Goal: Transaction & Acquisition: Purchase product/service

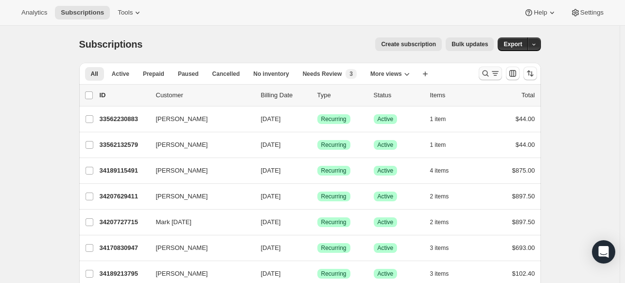
click at [487, 71] on icon "Search and filter results" at bounding box center [486, 74] width 10 height 10
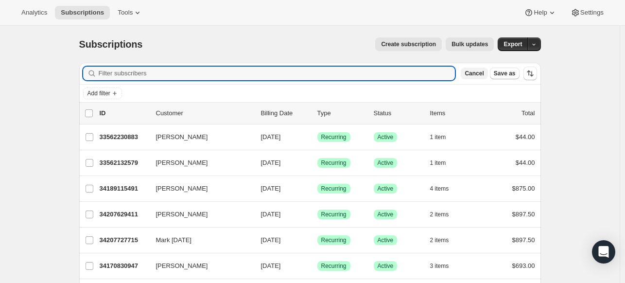
paste input "sen.jyuthika26@gmail.com>"
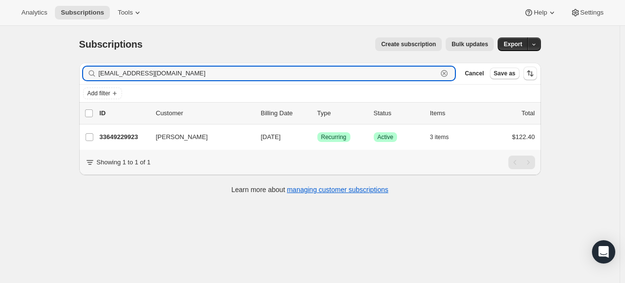
type input "sen.jyuthika26@gmail.com"
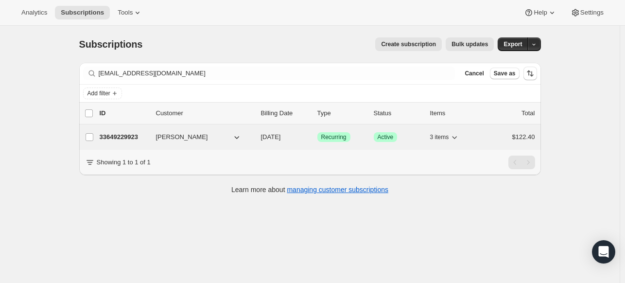
click at [123, 134] on p "33649229923" at bounding box center [124, 137] width 49 height 10
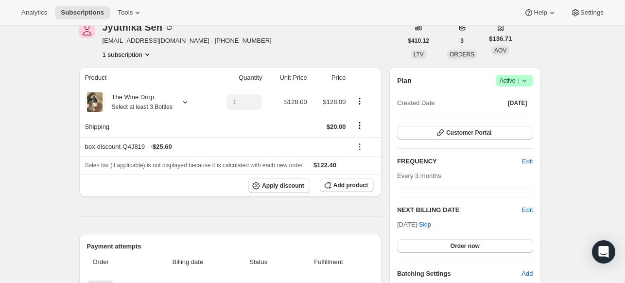
scroll to position [97, 0]
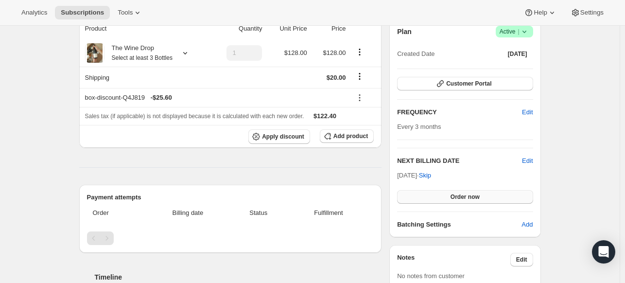
click at [475, 200] on button "Order now" at bounding box center [465, 197] width 136 height 14
click at [475, 200] on button "Click to confirm" at bounding box center [465, 197] width 136 height 14
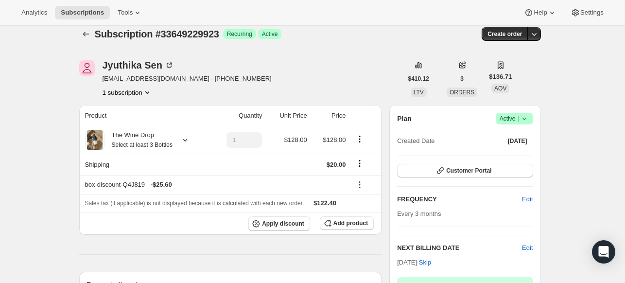
scroll to position [0, 0]
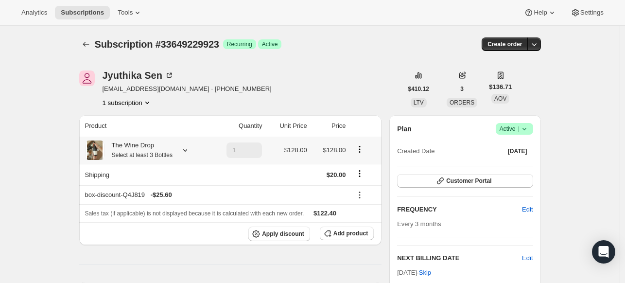
click at [190, 147] on icon at bounding box center [185, 150] width 10 height 10
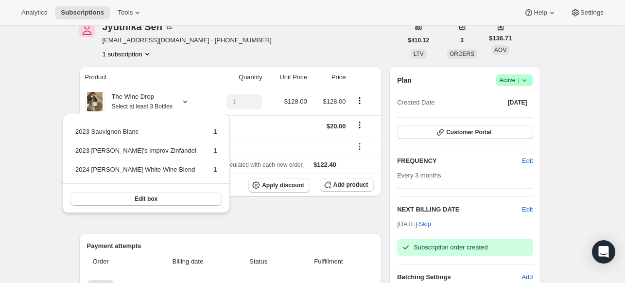
scroll to position [97, 0]
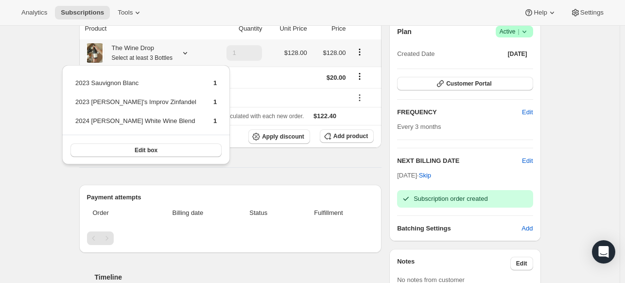
click at [173, 152] on button "Edit box" at bounding box center [145, 150] width 151 height 14
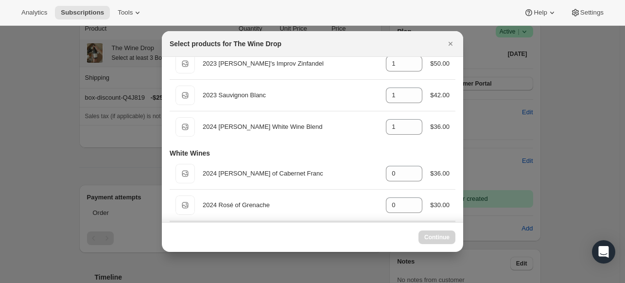
scroll to position [0, 0]
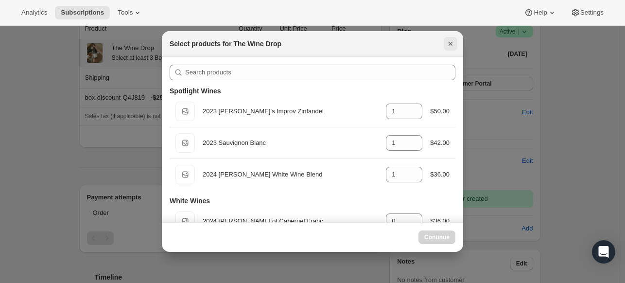
click at [449, 44] on icon "Close" at bounding box center [451, 44] width 10 height 10
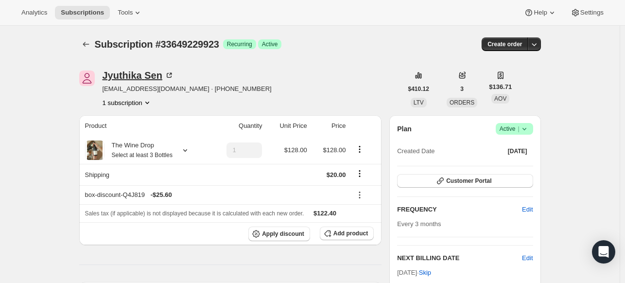
click at [154, 80] on div "Jyuthika Sen" at bounding box center [138, 75] width 71 height 10
click at [185, 149] on div at bounding box center [183, 150] width 14 height 10
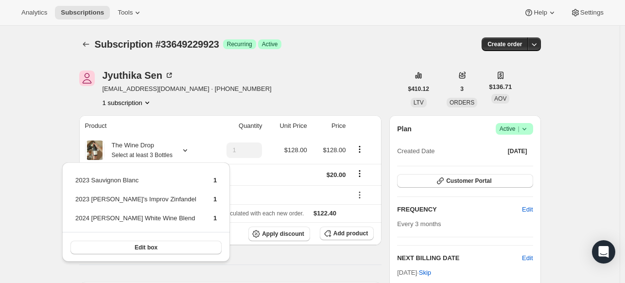
click at [344, 87] on div "Jyuthika Sen sen.jyuthika26@gmail.com · +14048243692 1 subscription" at bounding box center [240, 88] width 323 height 37
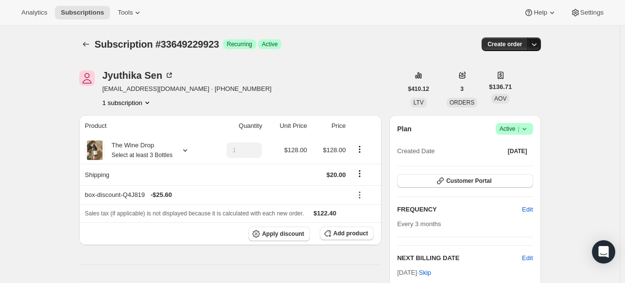
click at [535, 48] on icon "button" at bounding box center [534, 44] width 10 height 10
click at [522, 82] on span "Create custom one-time order" at bounding box center [496, 80] width 84 height 7
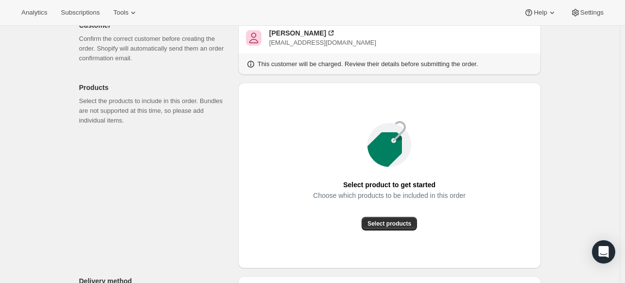
scroll to position [194, 0]
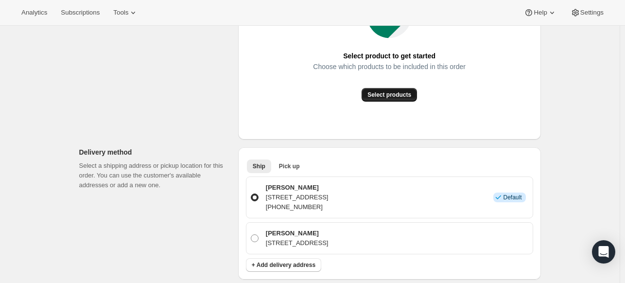
click at [401, 92] on span "Select products" at bounding box center [390, 95] width 44 height 8
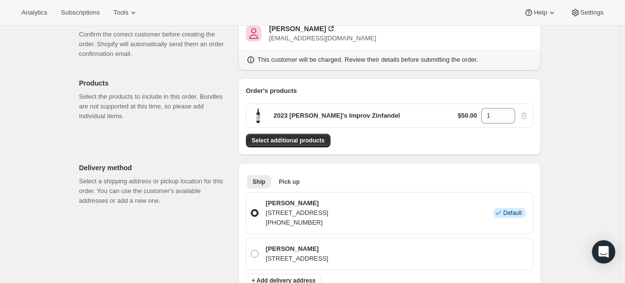
scroll to position [0, 0]
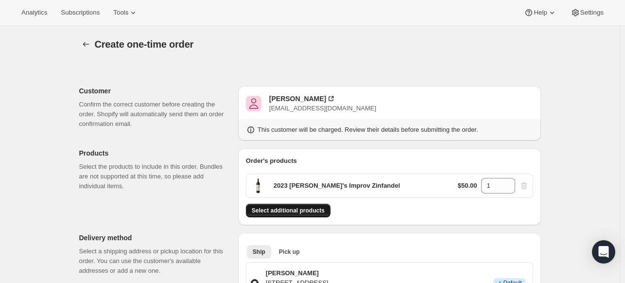
click at [292, 210] on span "Select additional products" at bounding box center [288, 211] width 73 height 8
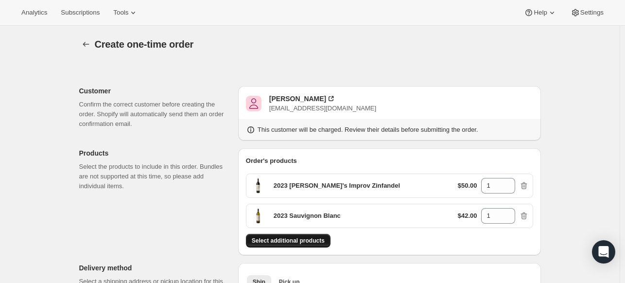
click at [310, 238] on span "Select additional products" at bounding box center [288, 241] width 73 height 8
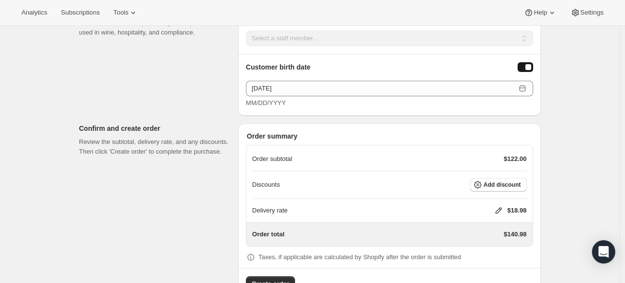
scroll to position [630, 0]
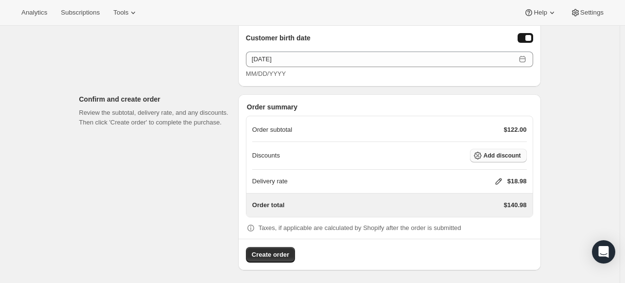
click at [499, 152] on span "Add discount" at bounding box center [502, 156] width 37 height 8
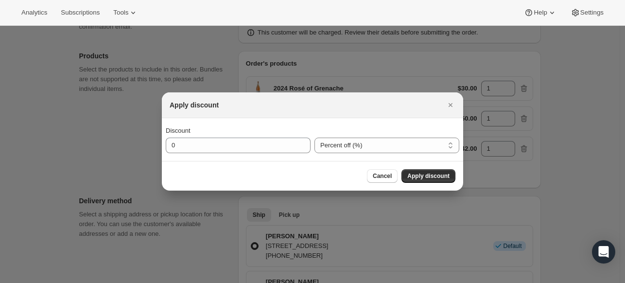
scroll to position [0, 0]
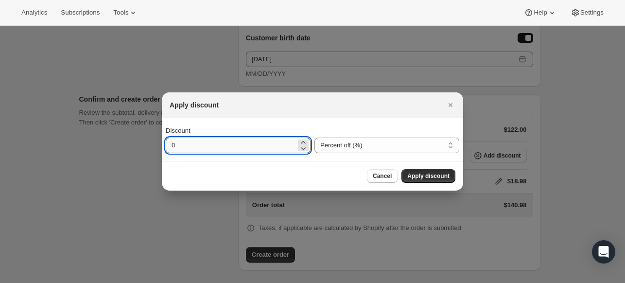
click at [192, 148] on input "0" at bounding box center [231, 146] width 130 height 16
type input "20"
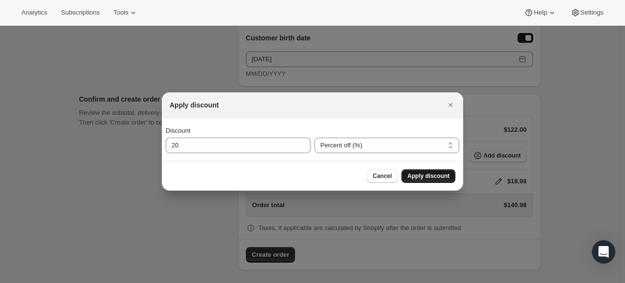
click at [443, 172] on button "Apply discount" at bounding box center [429, 176] width 54 height 14
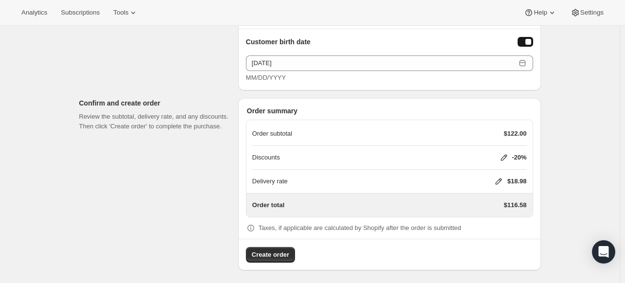
click at [497, 176] on icon at bounding box center [499, 181] width 10 height 10
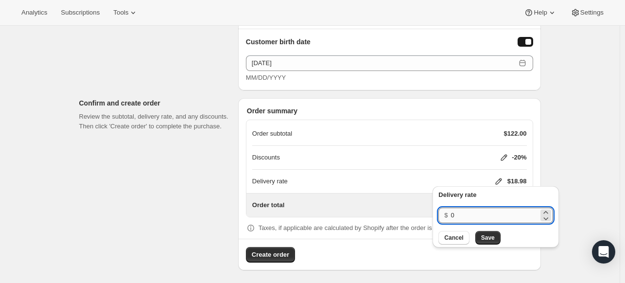
click at [464, 211] on input "0" at bounding box center [495, 216] width 88 height 16
type input "20"
click at [490, 237] on span "Save" at bounding box center [488, 238] width 14 height 8
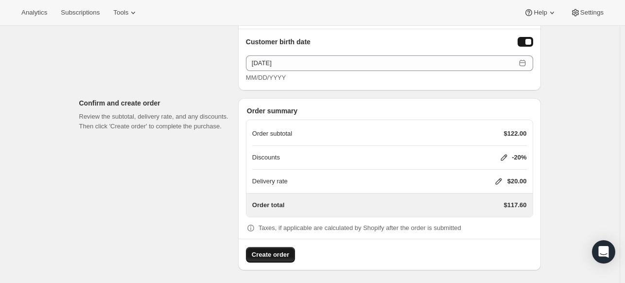
click at [285, 250] on span "Create order" at bounding box center [270, 255] width 37 height 10
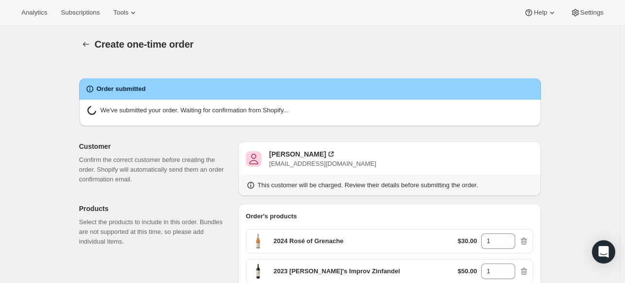
radio input "true"
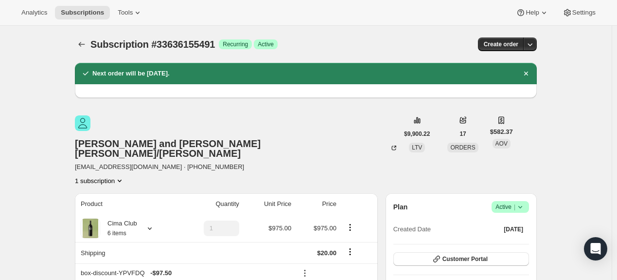
scroll to position [193, 0]
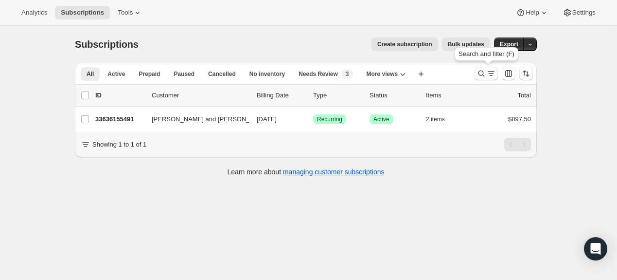
click at [480, 73] on icon "Search and filter results" at bounding box center [481, 73] width 6 height 6
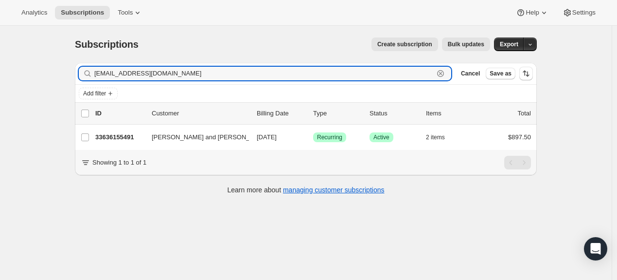
click at [443, 70] on icon "button" at bounding box center [441, 74] width 10 height 10
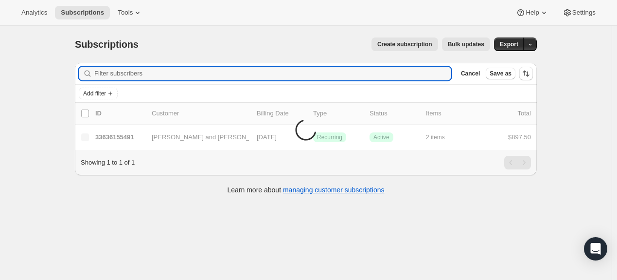
paste input "Amano"
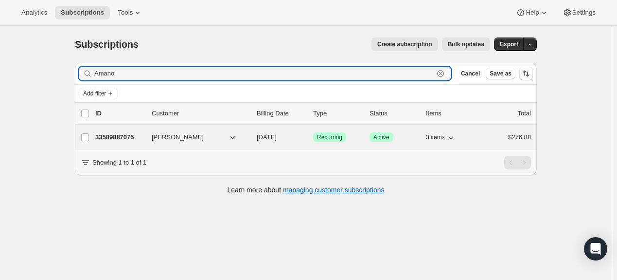
type input "Amano"
click at [134, 134] on p "33589887075" at bounding box center [119, 137] width 49 height 10
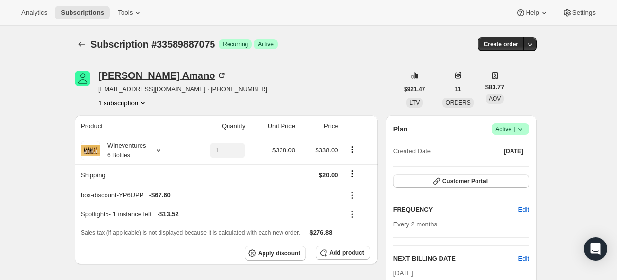
click at [163, 75] on div "[PERSON_NAME]" at bounding box center [162, 75] width 128 height 10
